Goal: Complete application form: Complete application form

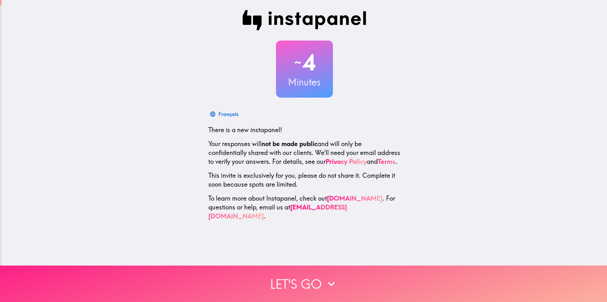
click at [320, 283] on button "Let's go" at bounding box center [303, 283] width 607 height 36
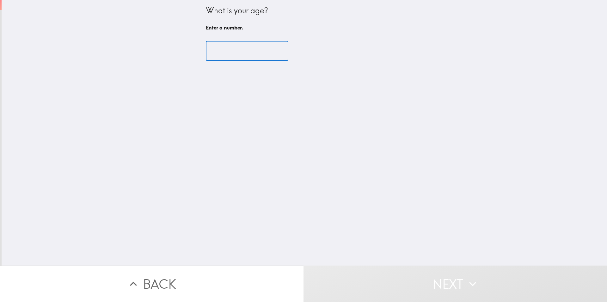
click at [226, 49] on input "number" at bounding box center [247, 51] width 83 height 20
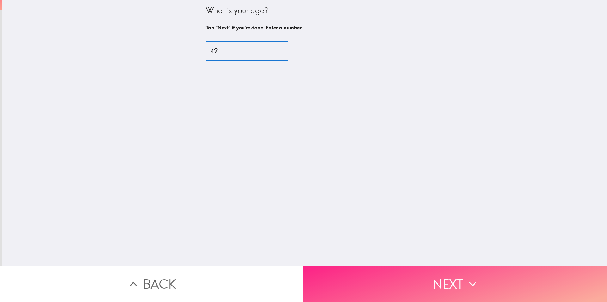
type input "42"
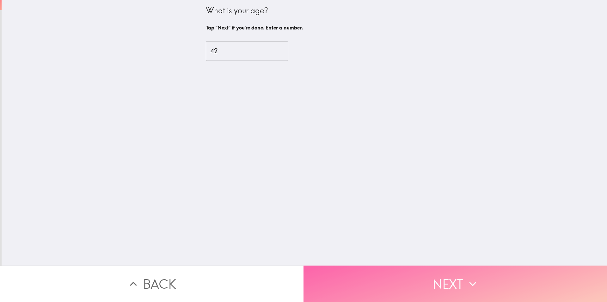
click at [348, 277] on button "Next" at bounding box center [456, 283] width 304 height 36
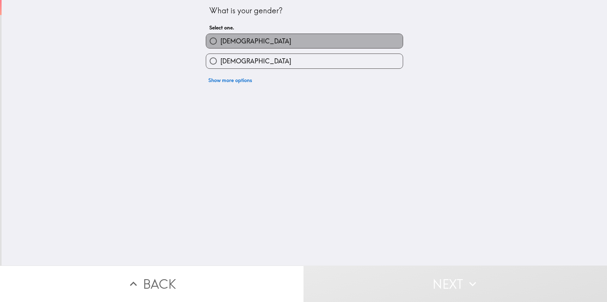
click at [268, 44] on label "[DEMOGRAPHIC_DATA]" at bounding box center [304, 41] width 197 height 14
click at [221, 44] on input "[DEMOGRAPHIC_DATA]" at bounding box center [213, 41] width 14 height 14
radio input "true"
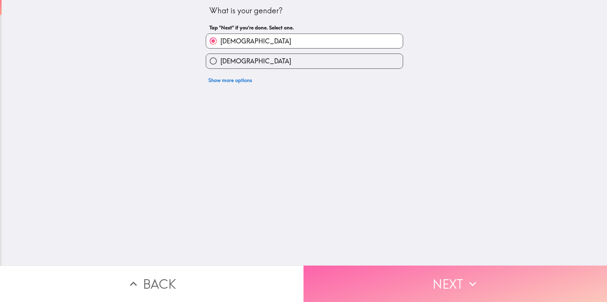
click at [355, 276] on button "Next" at bounding box center [456, 283] width 304 height 36
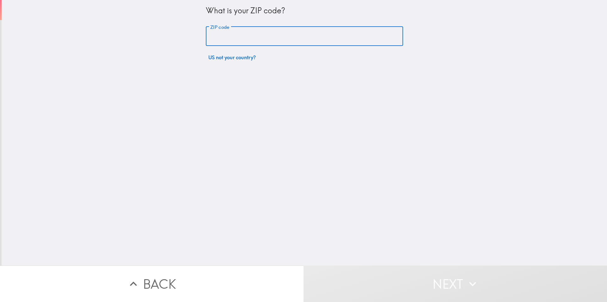
click at [296, 34] on input "ZIP code" at bounding box center [304, 37] width 197 height 20
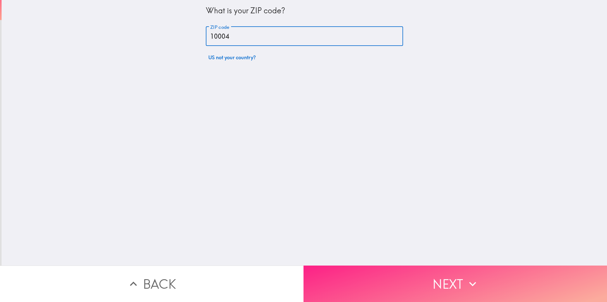
type input "10004"
click at [365, 287] on button "Next" at bounding box center [456, 283] width 304 height 36
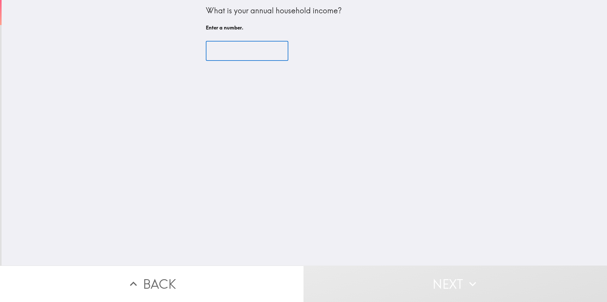
click at [232, 49] on input "number" at bounding box center [247, 51] width 83 height 20
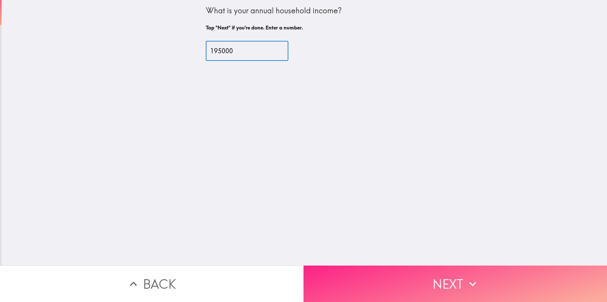
type input "195000"
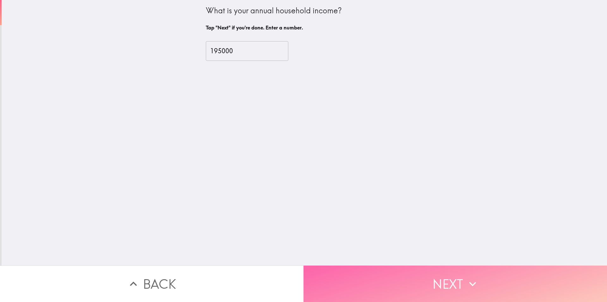
click at [333, 284] on button "Next" at bounding box center [456, 283] width 304 height 36
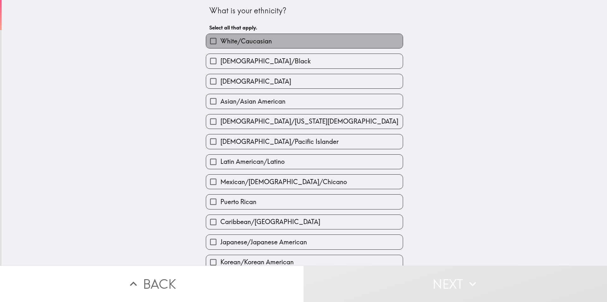
click at [277, 40] on label "White/Caucasian" at bounding box center [304, 41] width 197 height 14
click at [221, 40] on input "White/Caucasian" at bounding box center [213, 41] width 14 height 14
checkbox input "true"
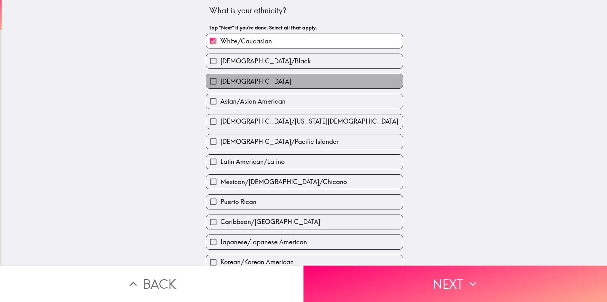
click at [274, 82] on label "[DEMOGRAPHIC_DATA]" at bounding box center [304, 81] width 197 height 14
click at [221, 82] on input "[DEMOGRAPHIC_DATA]" at bounding box center [213, 81] width 14 height 14
checkbox input "true"
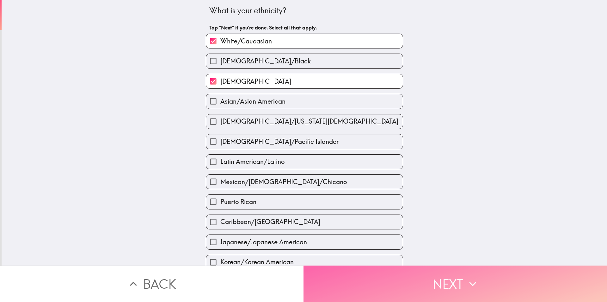
click at [346, 280] on button "Next" at bounding box center [456, 283] width 304 height 36
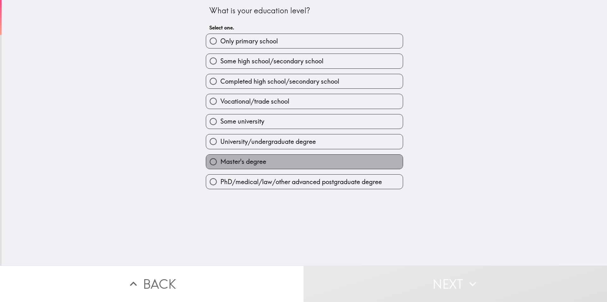
click at [316, 158] on label "Master's degree" at bounding box center [304, 161] width 197 height 14
click at [221, 158] on input "Master's degree" at bounding box center [213, 161] width 14 height 14
radio input "true"
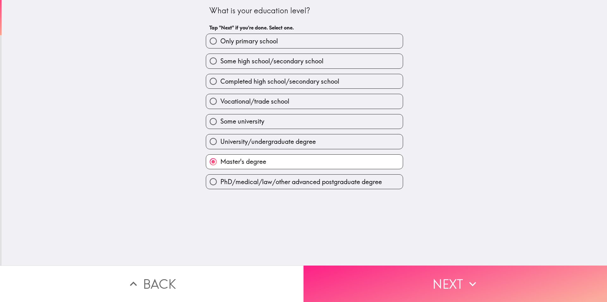
click at [349, 269] on button "Next" at bounding box center [456, 283] width 304 height 36
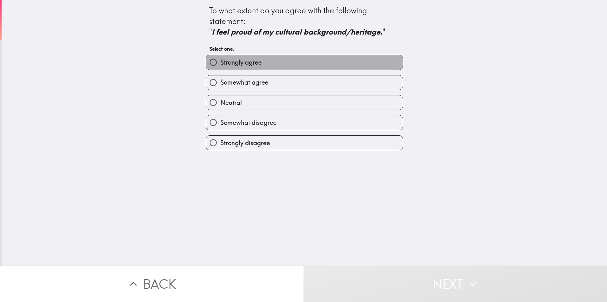
click at [338, 58] on label "Strongly agree" at bounding box center [304, 62] width 197 height 14
click at [221, 58] on input "Strongly agree" at bounding box center [213, 62] width 14 height 14
radio input "true"
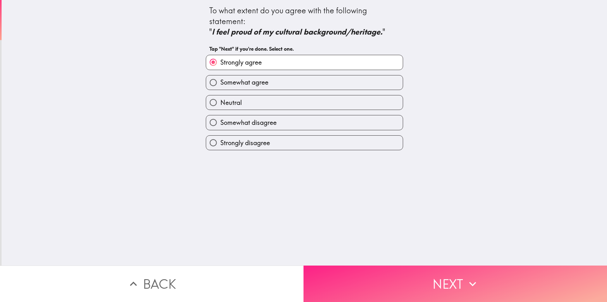
click at [387, 272] on button "Next" at bounding box center [456, 283] width 304 height 36
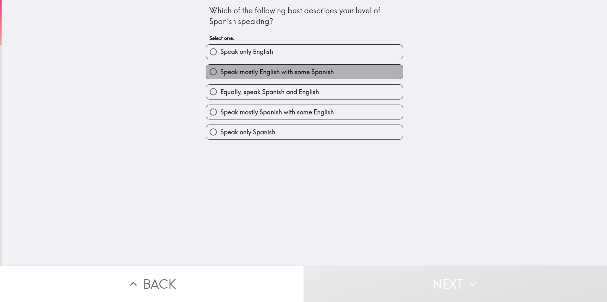
click at [323, 73] on span "Speak mostly English with some Spanish" at bounding box center [278, 71] width 114 height 9
click at [221, 73] on input "Speak mostly English with some Spanish" at bounding box center [213, 72] width 14 height 14
radio input "true"
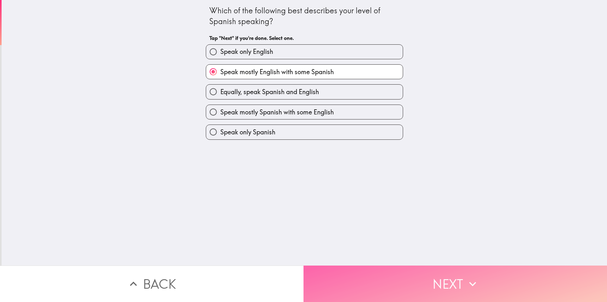
click at [386, 274] on button "Next" at bounding box center [456, 283] width 304 height 36
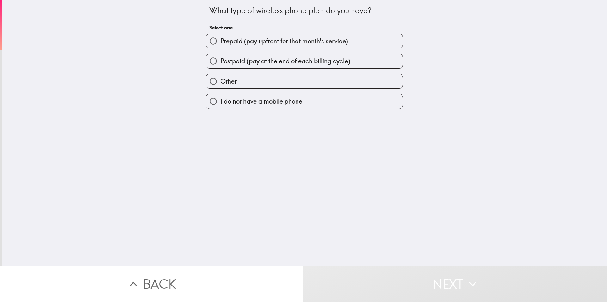
click at [352, 58] on label "Postpaid (pay at the end of each billing cycle)" at bounding box center [304, 61] width 197 height 14
click at [221, 58] on input "Postpaid (pay at the end of each billing cycle)" at bounding box center [213, 61] width 14 height 14
radio input "true"
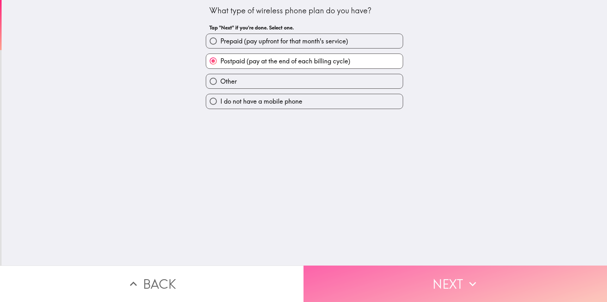
click at [388, 275] on button "Next" at bounding box center [456, 283] width 304 height 36
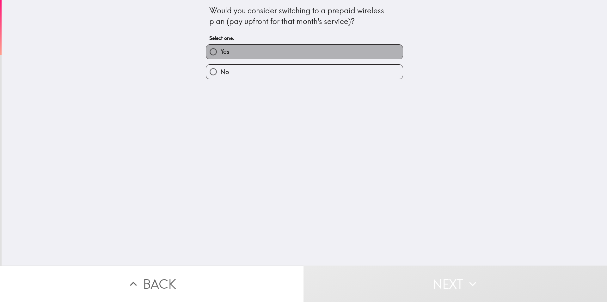
click at [319, 50] on label "Yes" at bounding box center [304, 52] width 197 height 14
click at [221, 50] on input "Yes" at bounding box center [213, 52] width 14 height 14
radio input "true"
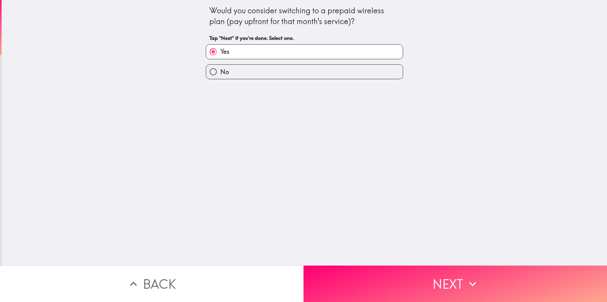
click at [318, 70] on label "No" at bounding box center [304, 72] width 197 height 14
click at [221, 70] on input "No" at bounding box center [213, 72] width 14 height 14
radio input "true"
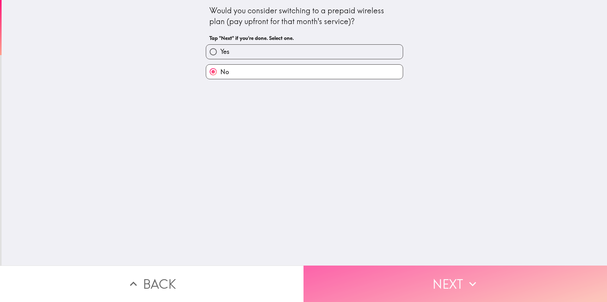
click at [362, 282] on button "Next" at bounding box center [456, 283] width 304 height 36
